Goal: Use online tool/utility: Utilize a website feature to perform a specific function

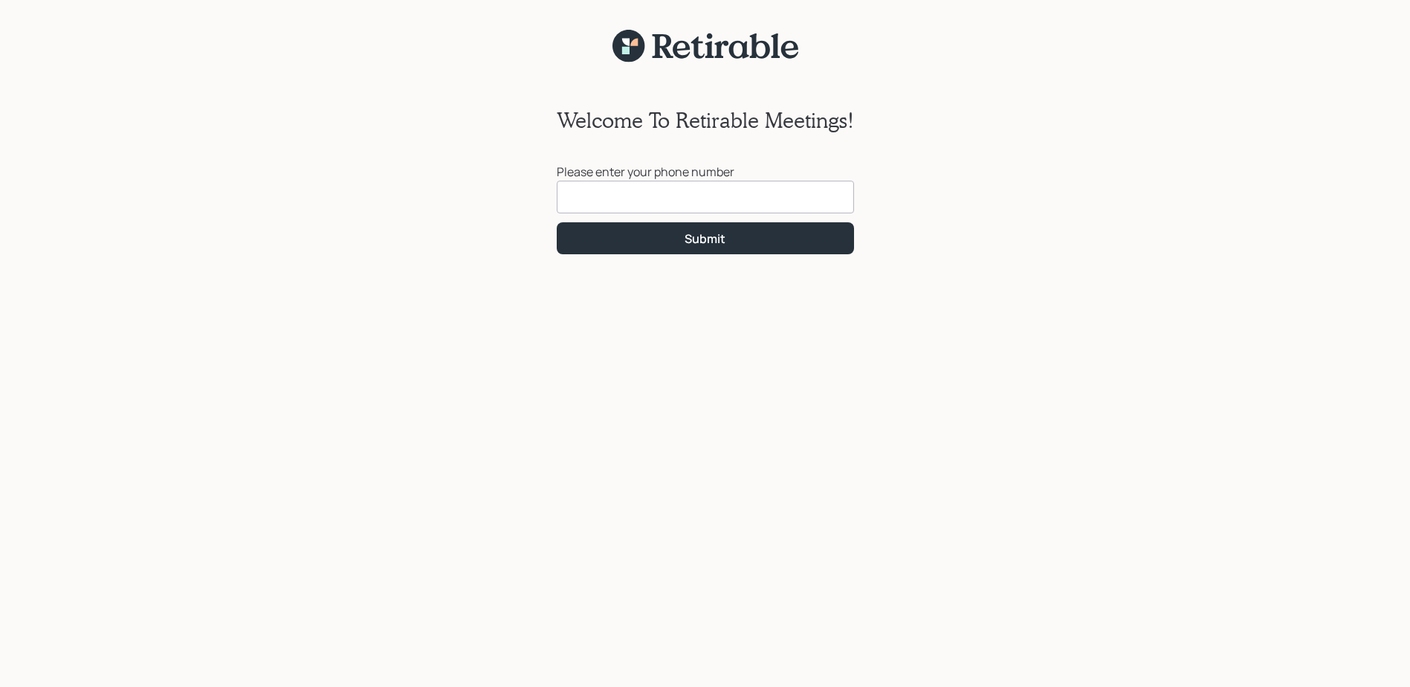
click at [596, 195] on input at bounding box center [705, 197] width 297 height 33
type input "[PHONE_NUMBER]"
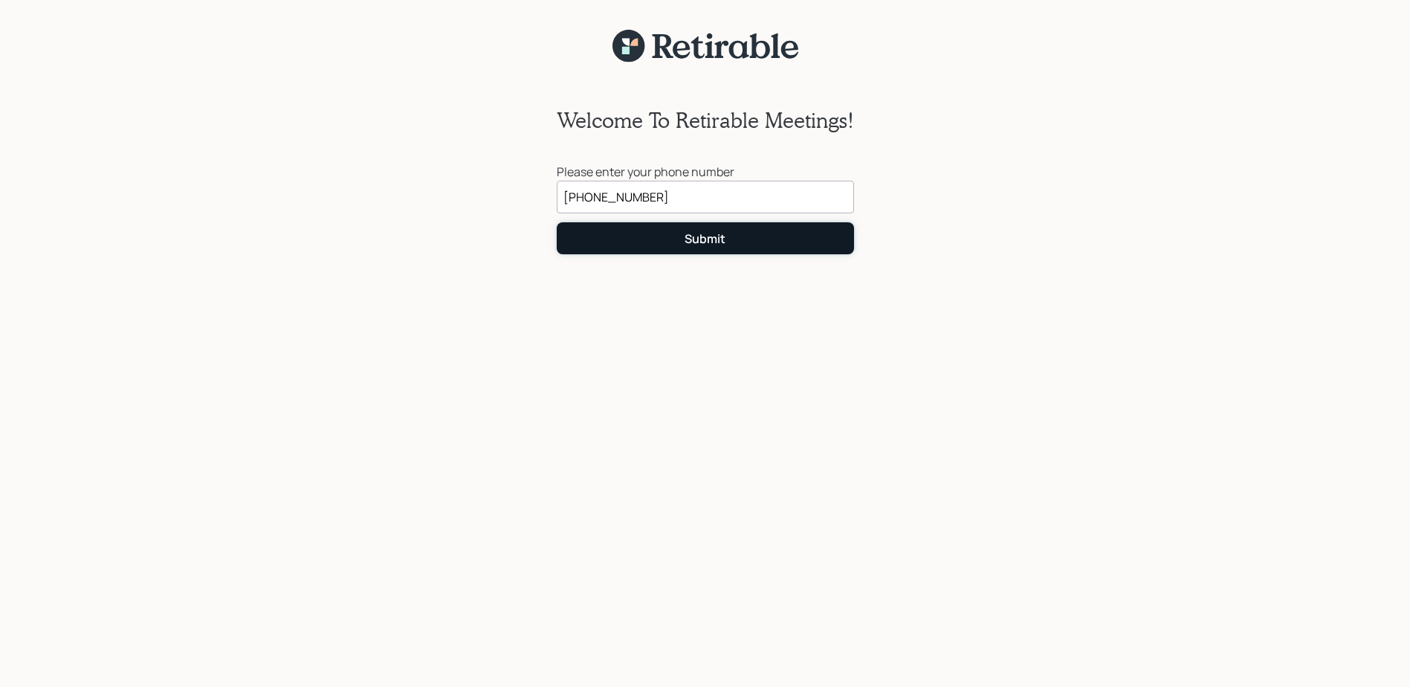
click at [665, 242] on button "Submit" at bounding box center [705, 238] width 297 height 32
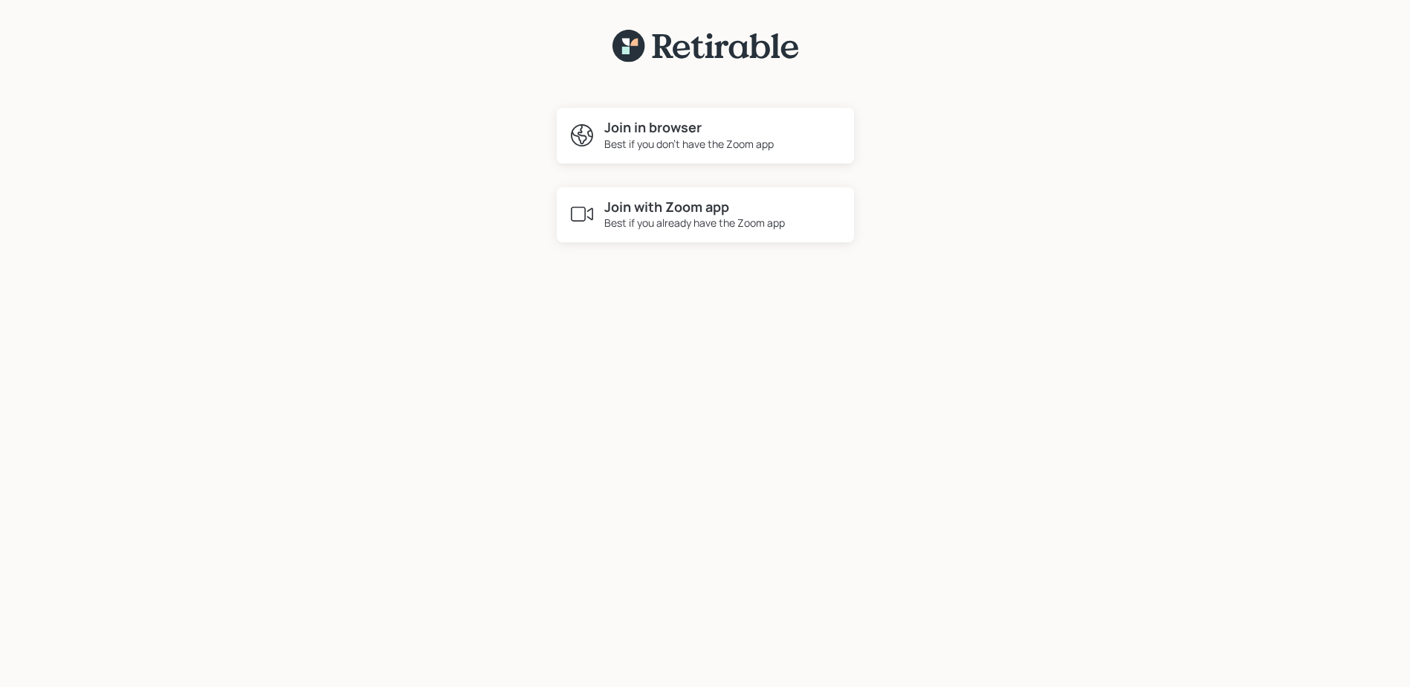
click at [667, 137] on div "Best if you don't have the Zoom app" at bounding box center [688, 144] width 169 height 16
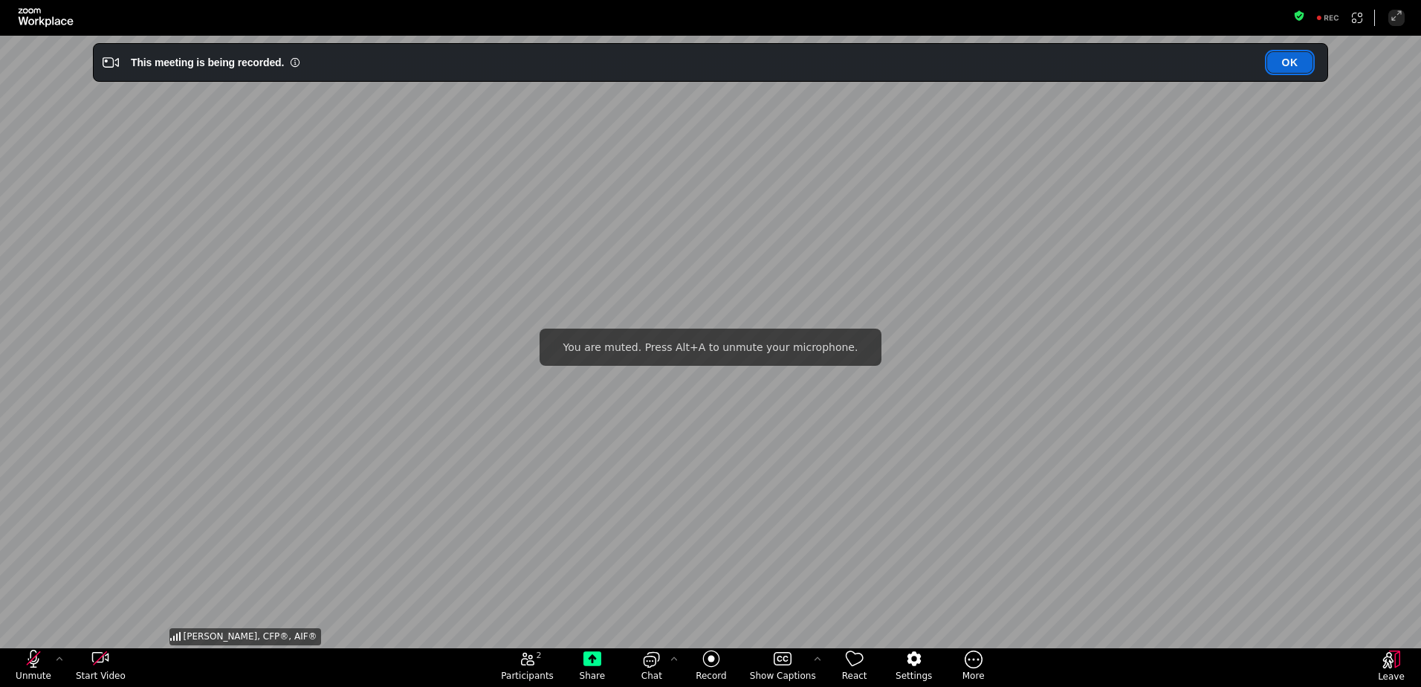
click at [1292, 59] on button "OK" at bounding box center [1289, 62] width 45 height 21
